Goal: Communication & Community: Share content

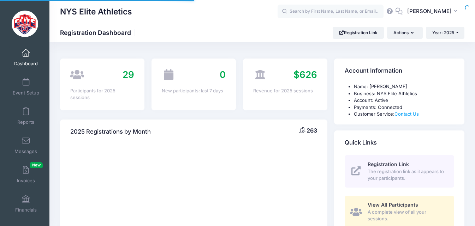
select select
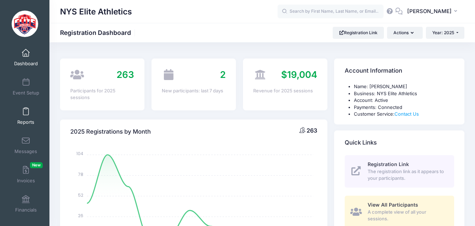
click at [26, 109] on span at bounding box center [26, 112] width 0 height 8
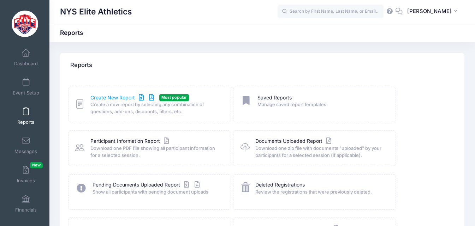
click at [118, 98] on link "Create New Report" at bounding box center [123, 97] width 66 height 7
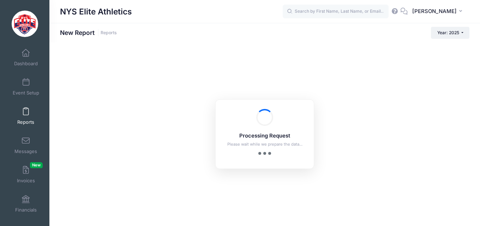
checkbox input "true"
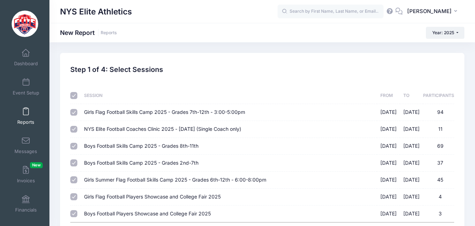
click at [71, 96] on input "checkbox" at bounding box center [73, 95] width 7 height 7
checkbox input "false"
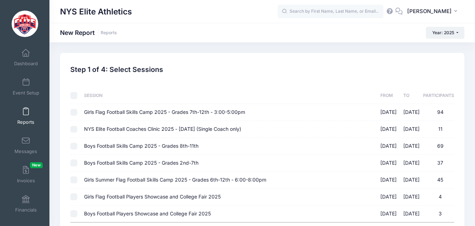
checkbox input "false"
click at [72, 111] on input "Girls Flag Football Skills Camp 2025 - Grades 7th-12th - 3:00-5:00pm 02/22/2025…" at bounding box center [73, 112] width 7 height 7
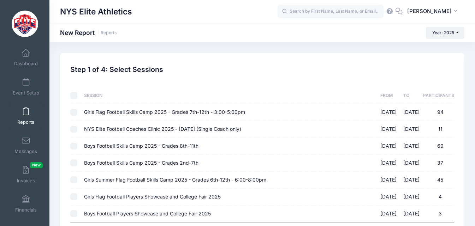
checkbox input "true"
click at [76, 181] on input "Girls Summer Flag Football Skills Camp 2025 - Grades 6th-12th - 6:00-8:00pm 07/…" at bounding box center [73, 179] width 7 height 7
checkbox input "true"
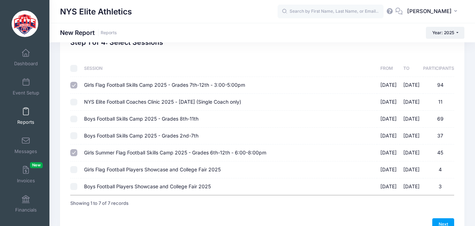
scroll to position [67, 0]
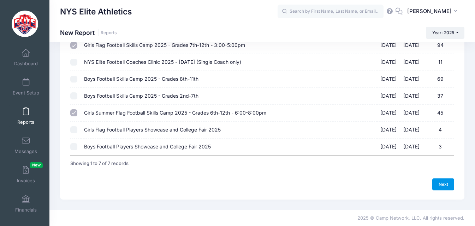
click at [448, 187] on link "Next" at bounding box center [443, 185] width 22 height 12
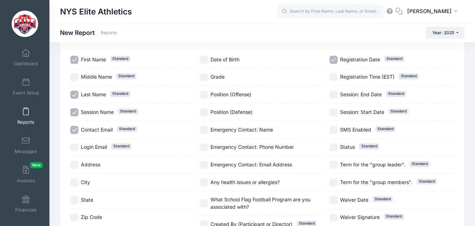
scroll to position [127, 0]
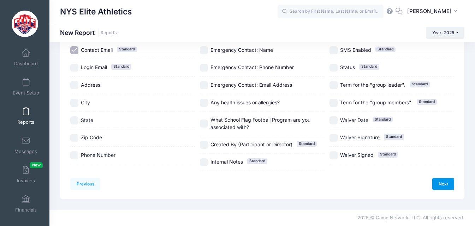
click at [443, 182] on link "Next" at bounding box center [443, 184] width 22 height 12
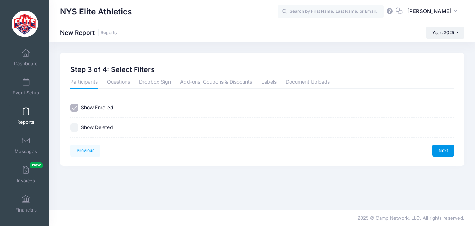
scroll to position [0, 0]
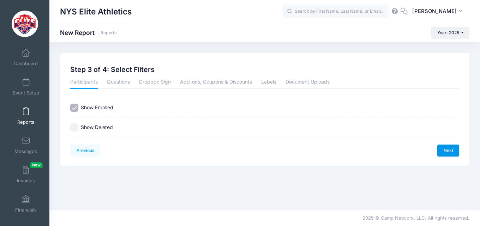
click at [441, 152] on link "Next" at bounding box center [448, 151] width 22 height 12
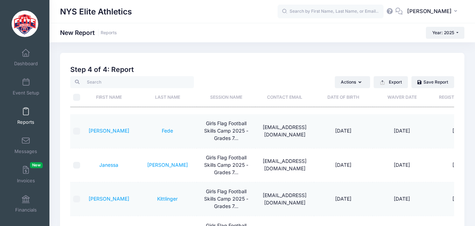
click at [78, 95] on input "\a \a" at bounding box center [76, 97] width 7 height 7
checkbox input "true"
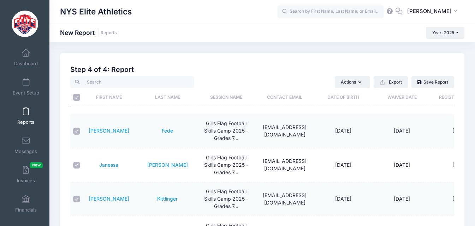
checkbox input "true"
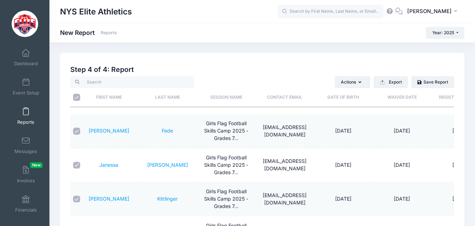
checkbox input "true"
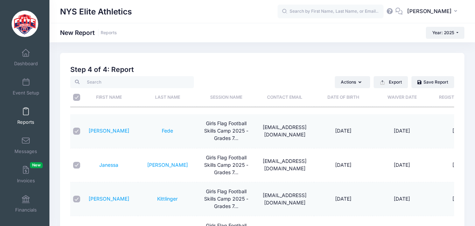
checkbox input "true"
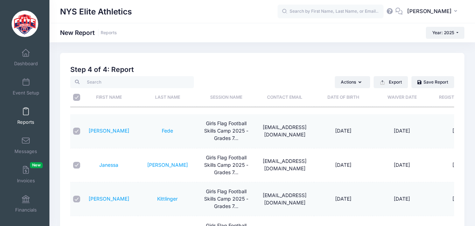
checkbox input "true"
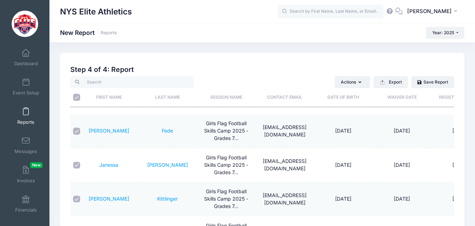
checkbox input "true"
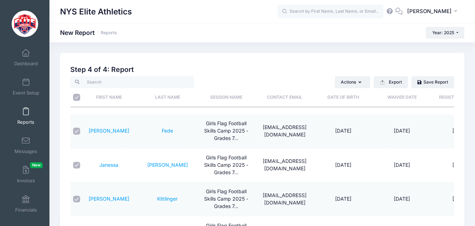
checkbox input "true"
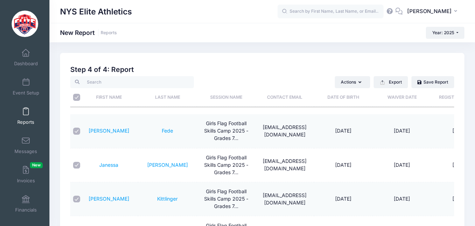
checkbox input "true"
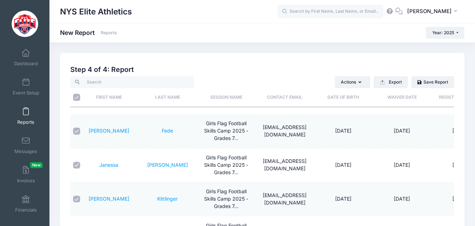
checkbox input "true"
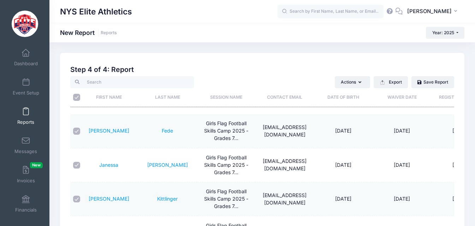
checkbox input "true"
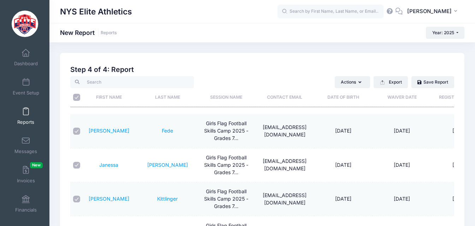
checkbox input "true"
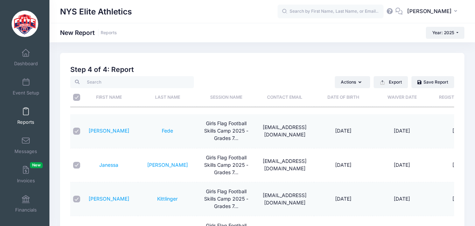
checkbox input "true"
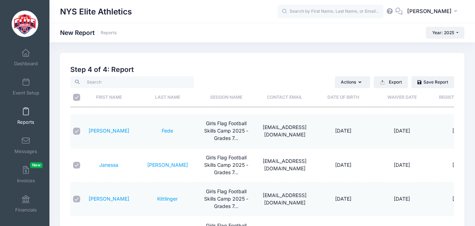
checkbox input "true"
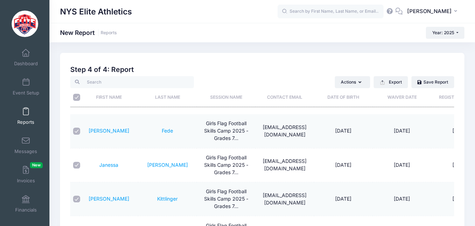
checkbox input "true"
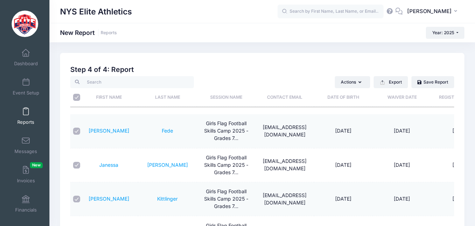
checkbox input "true"
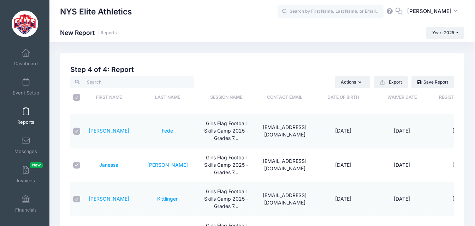
checkbox input "true"
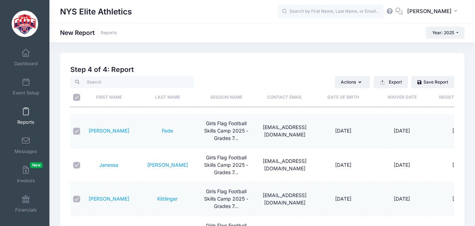
checkbox input "true"
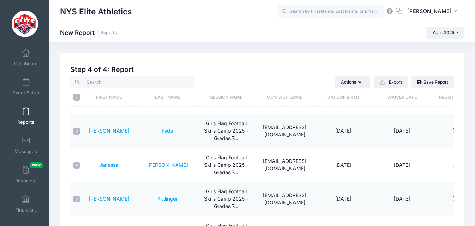
checkbox input "true"
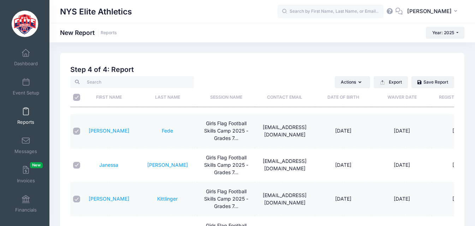
checkbox input "true"
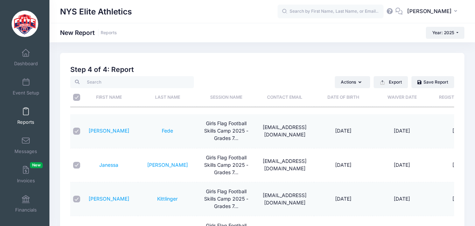
checkbox input "true"
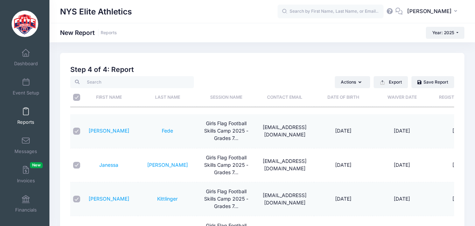
checkbox input "true"
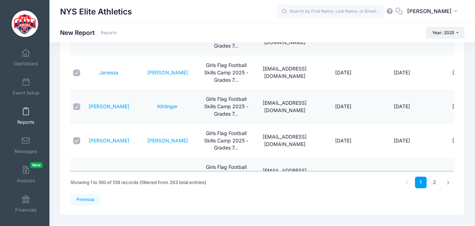
scroll to position [108, 0]
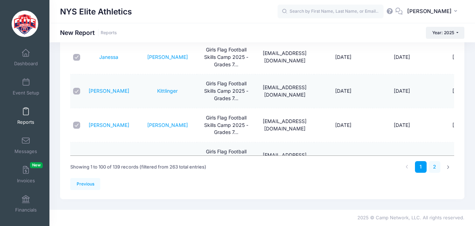
click at [435, 167] on link "2" at bounding box center [434, 167] width 12 height 12
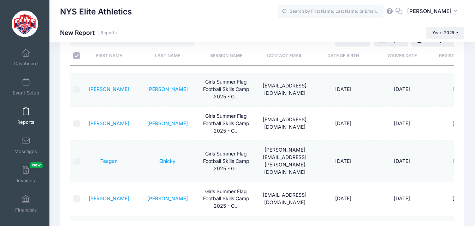
scroll to position [0, 0]
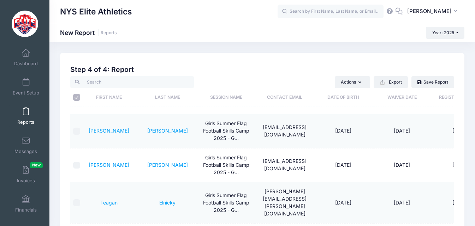
click at [75, 97] on input "\a \a" at bounding box center [76, 97] width 7 height 7
checkbox input "true"
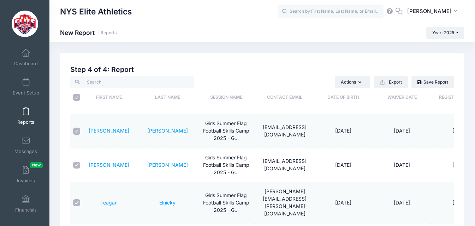
checkbox input "true"
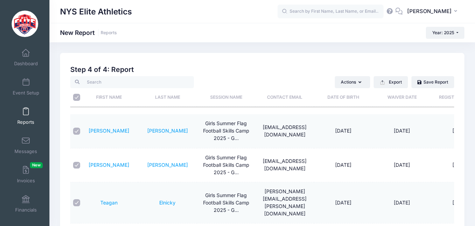
checkbox input "true"
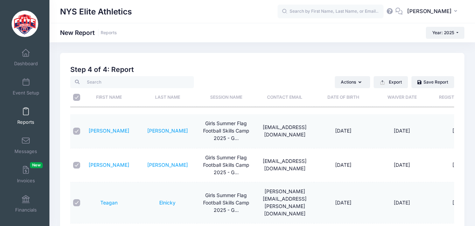
checkbox input "true"
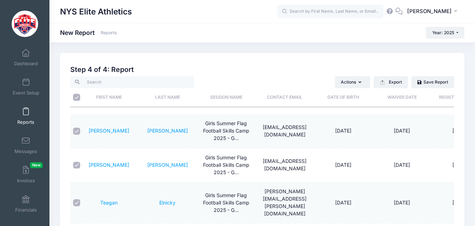
checkbox input "true"
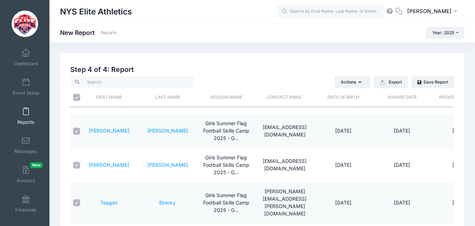
checkbox input "true"
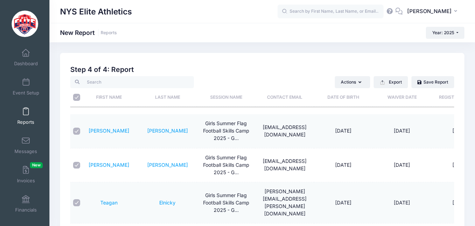
checkbox input "true"
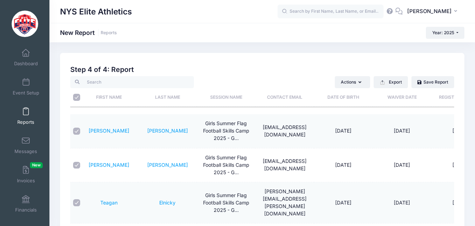
checkbox input "true"
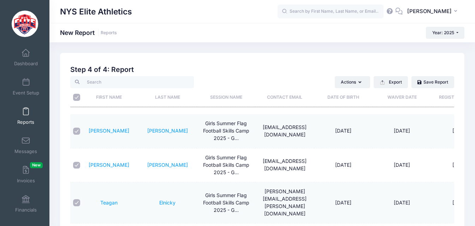
checkbox input "true"
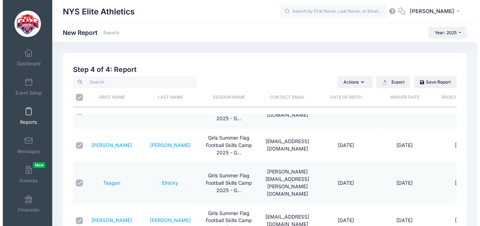
scroll to position [35, 0]
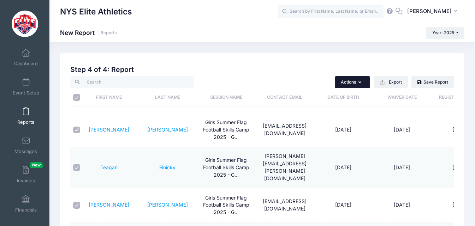
click at [364, 84] on button "Actions" at bounding box center [351, 82] width 35 height 12
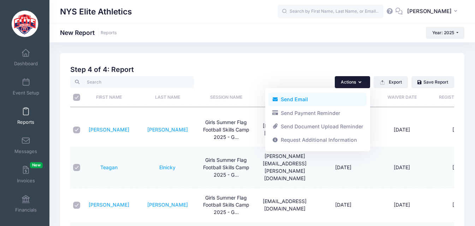
click at [309, 98] on link "Send Email" at bounding box center [317, 99] width 98 height 13
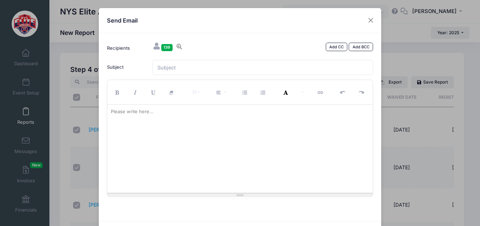
click at [160, 113] on p at bounding box center [240, 111] width 259 height 7
drag, startPoint x: 160, startPoint y: 113, endPoint x: 144, endPoint y: 115, distance: 16.0
drag, startPoint x: 144, startPoint y: 115, endPoint x: 133, endPoint y: 120, distance: 12.0
paste div
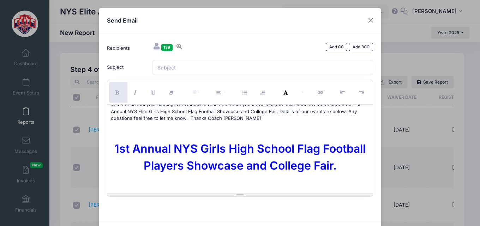
scroll to position [0, 0]
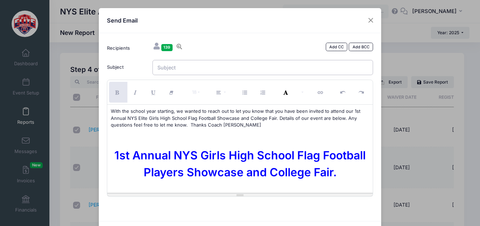
click at [242, 67] on input "Subject" at bounding box center [262, 67] width 221 height 15
drag, startPoint x: 283, startPoint y: 68, endPoint x: 269, endPoint y: 65, distance: 14.6
click at [268, 65] on input "1st Annual NYS Girls High School Flag Football Plaeyrs showcase and College Fia…" at bounding box center [262, 67] width 221 height 15
click at [287, 68] on input "1st Annual NYS Girls High School Flag Football Plaeyrs showcase and College Fia…" at bounding box center [262, 67] width 221 height 15
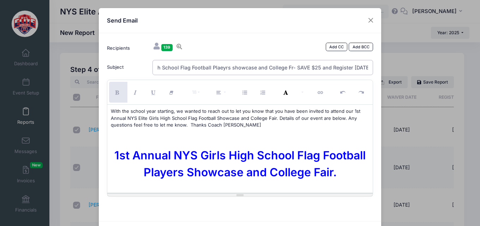
scroll to position [0, 59]
click at [232, 70] on input "1st Annual NYS Girls High School Flag Football Players showcase and College Fai…" at bounding box center [262, 67] width 221 height 15
drag, startPoint x: 177, startPoint y: 68, endPoint x: 205, endPoint y: 71, distance: 28.0
click at [205, 71] on input "1st Annual NYS Girls High School Flag Football Players Showcase and College Fai…" at bounding box center [262, 67] width 221 height 15
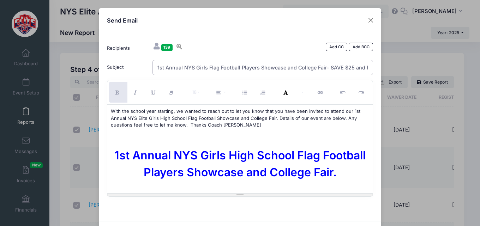
click at [194, 68] on input "1st Annual NYS Girls Flag Football Players Showcase and College Fair- SAVE $25 …" at bounding box center [262, 67] width 221 height 15
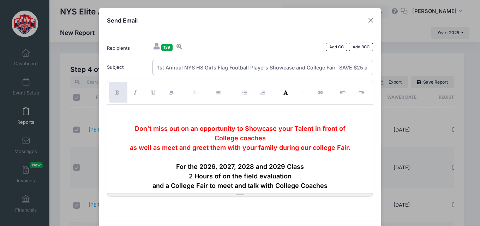
scroll to position [75, 0]
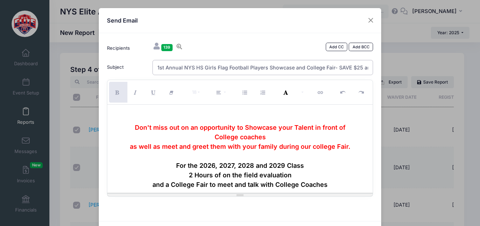
type input "1st Annual NYS HS Girls Flag Football Players Showcase and College Fair- SAVE $…"
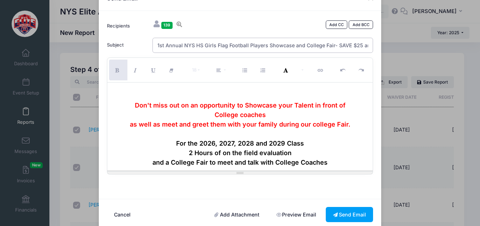
scroll to position [35, 0]
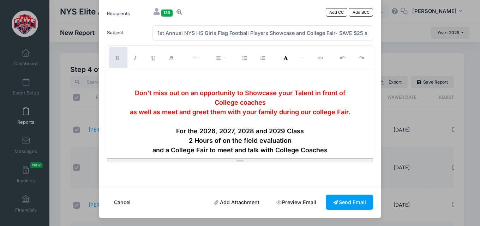
click at [279, 83] on div at bounding box center [240, 79] width 259 height 17
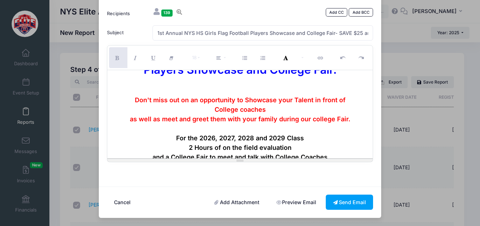
scroll to position [75, 0]
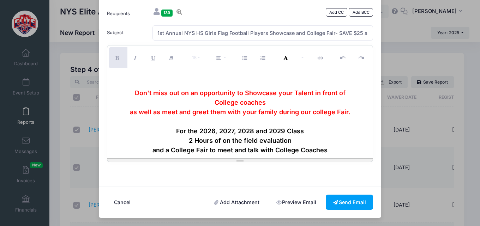
click at [325, 151] on div "and a College Fair to meet and talk with College Coaches" at bounding box center [240, 150] width 259 height 10
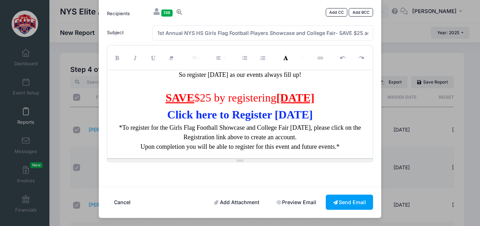
scroll to position [247, 0]
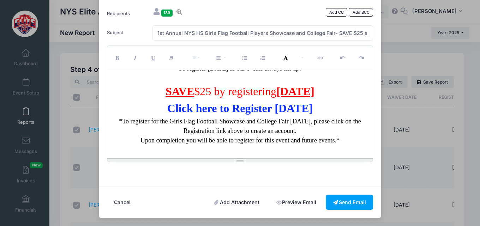
click at [236, 205] on link "Add Attachment" at bounding box center [237, 202] width 60 height 15
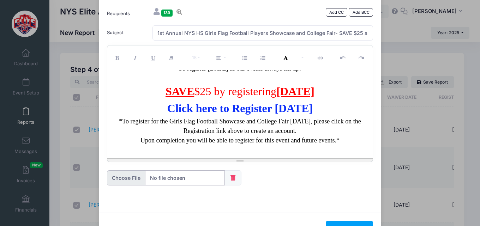
click at [128, 183] on input "file" at bounding box center [166, 177] width 118 height 15
type input "C:\fakepath\2025 Girls Showcase Flyer with QR Code Final.pdf"
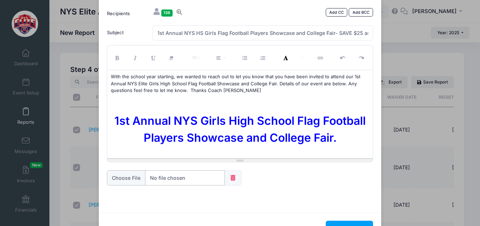
scroll to position [0, 0]
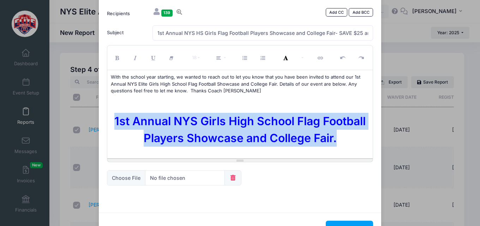
drag, startPoint x: 343, startPoint y: 140, endPoint x: 108, endPoint y: 119, distance: 236.3
click at [108, 119] on div "With the school year starting, we wanted to reach out to let you know that you …" at bounding box center [240, 114] width 266 height 88
click at [301, 58] on button "More Color" at bounding box center [301, 57] width 12 height 21
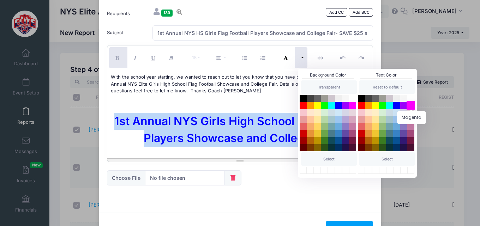
click at [409, 104] on button "Magenta" at bounding box center [410, 105] width 8 height 8
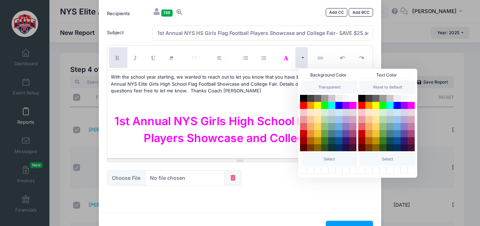
click at [276, 101] on div at bounding box center [240, 102] width 259 height 7
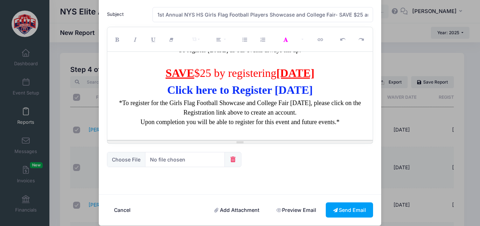
scroll to position [61, 0]
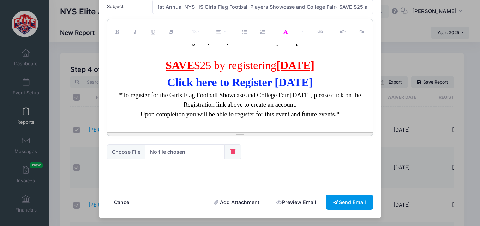
click at [345, 198] on button "Send Email" at bounding box center [349, 202] width 47 height 15
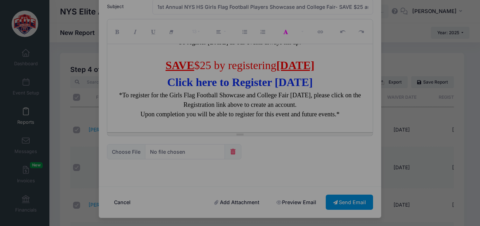
scroll to position [0, 0]
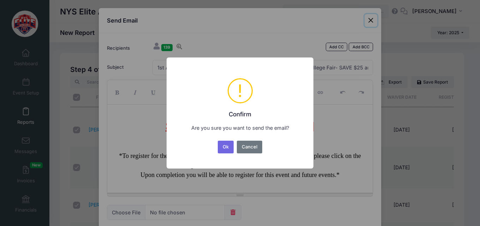
click at [229, 146] on button "Ok" at bounding box center [226, 147] width 16 height 13
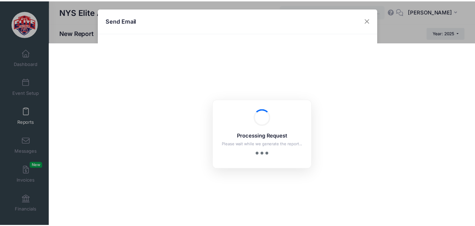
scroll to position [61, 0]
